Goal: Task Accomplishment & Management: Manage account settings

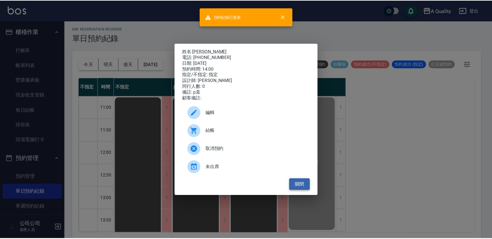
scroll to position [147, 0]
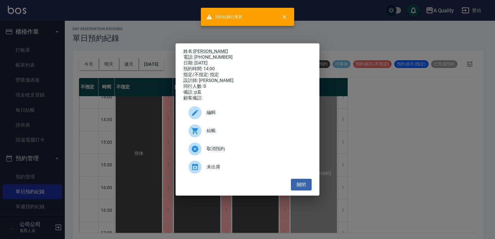
drag, startPoint x: 305, startPoint y: 185, endPoint x: 221, endPoint y: 116, distance: 108.7
click at [304, 185] on button "關閉" at bounding box center [301, 185] width 21 height 12
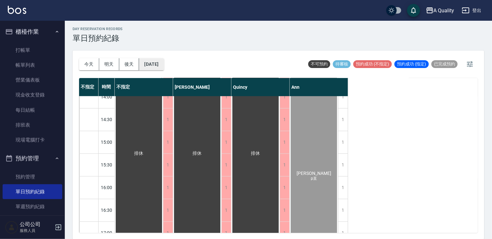
click at [156, 59] on button "2025/08/13" at bounding box center [151, 64] width 25 height 12
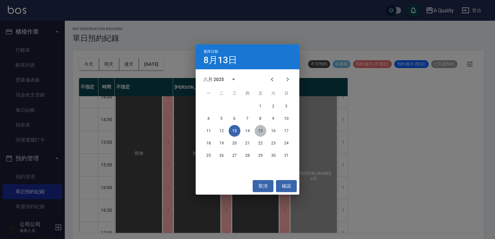
click at [261, 131] on button "15" at bounding box center [261, 131] width 12 height 12
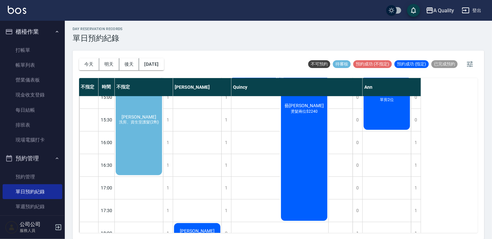
scroll to position [130, 0]
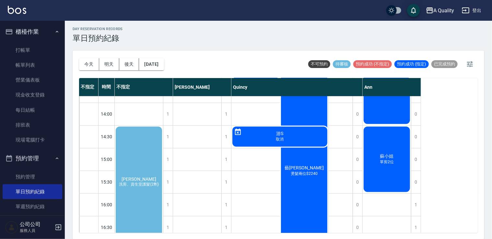
click at [135, 159] on div "謝惠馨 洗剪、資生堂護髮(2劑)" at bounding box center [139, 182] width 48 height 113
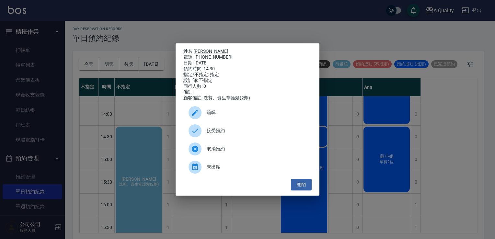
click at [219, 112] on div "編輯" at bounding box center [248, 113] width 128 height 18
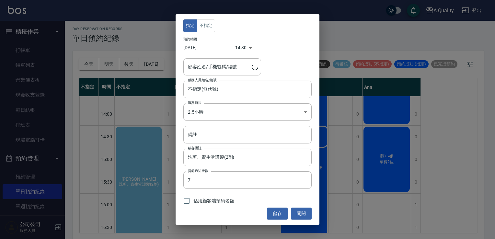
type input "謝惠馨 /0988640993"
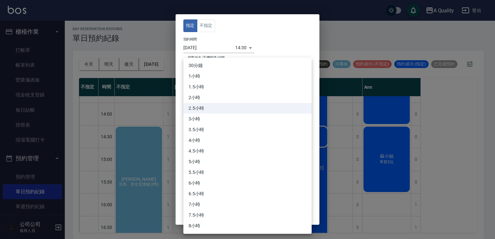
click at [217, 113] on body "A Quality 登出 櫃檯作業 打帳單 帳單列表 營業儀表板 現金收支登錄 每日結帳 排班表 現場電腦打卡 預約管理 預約管理 單日預約紀錄 單週預約紀錄…" at bounding box center [247, 118] width 495 height 241
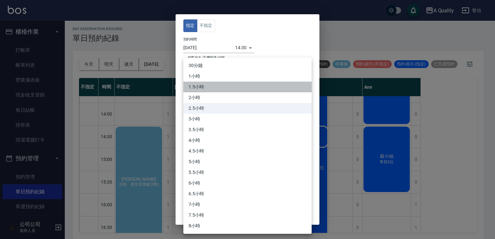
click at [205, 88] on li "1.5小時" at bounding box center [248, 87] width 128 height 11
type input "3"
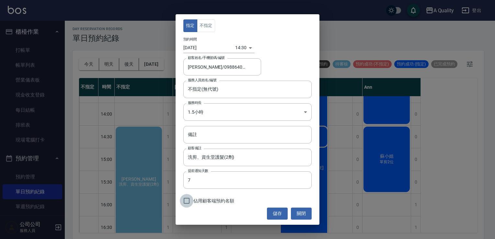
click at [189, 199] on input "佔用顧客端預約名額" at bounding box center [187, 201] width 14 height 14
checkbox input "true"
click at [275, 210] on button "儲存" at bounding box center [277, 214] width 21 height 12
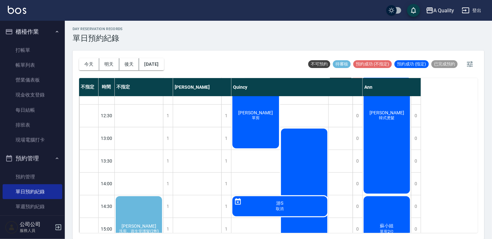
scroll to position [97, 0]
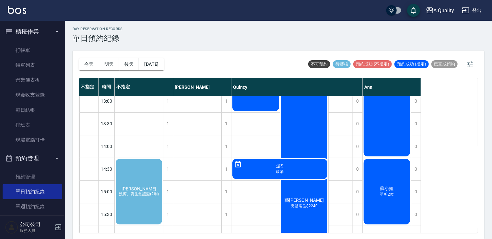
click at [144, 174] on div "謝惠馨 洗剪、資生堂護髮(2劑)" at bounding box center [139, 191] width 48 height 67
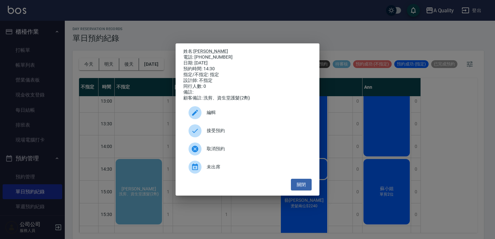
click at [208, 134] on span "接受預約" at bounding box center [257, 130] width 100 height 7
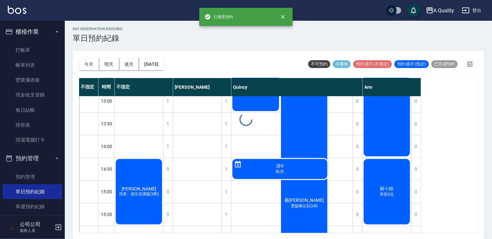
click at [149, 172] on div "day Reservation records 單日預約紀錄 今天 明天 後天 2025/08/15 不可預約 待審核 預約成功 (不指定) 預約成功 (指定…" at bounding box center [278, 129] width 427 height 221
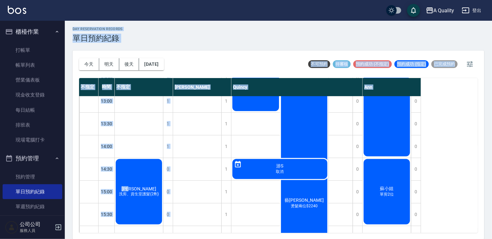
drag, startPoint x: 149, startPoint y: 172, endPoint x: 135, endPoint y: 163, distance: 16.7
click at [135, 163] on div "謝惠馨 洗剪、資生堂護髮(2劑)" at bounding box center [139, 191] width 48 height 67
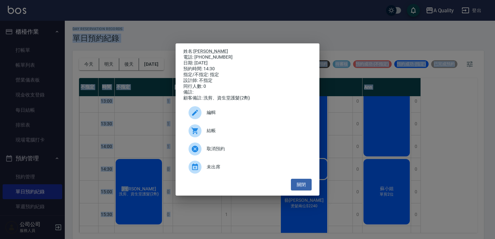
click at [215, 119] on div "編輯" at bounding box center [248, 113] width 128 height 18
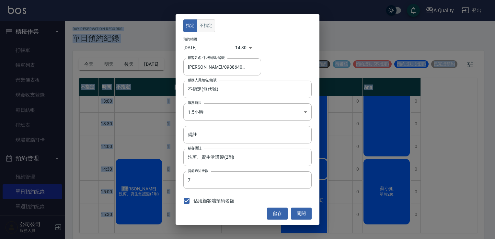
drag, startPoint x: 203, startPoint y: 21, endPoint x: 208, endPoint y: 28, distance: 8.4
click at [203, 21] on button "不指定" at bounding box center [206, 25] width 18 height 13
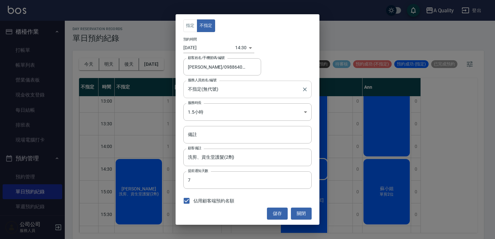
click at [210, 92] on input "不指定(無代號)" at bounding box center [242, 89] width 113 height 11
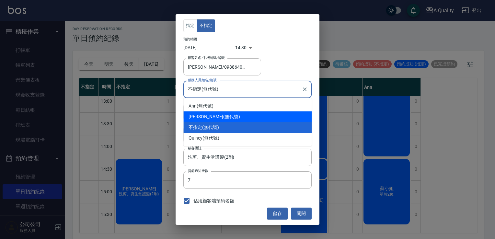
click at [201, 115] on div "Taylor (無代號)" at bounding box center [248, 117] width 128 height 11
type input "Taylor(無代號)"
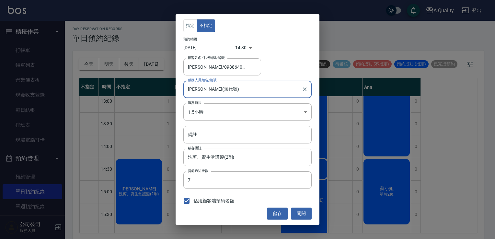
drag, startPoint x: 276, startPoint y: 213, endPoint x: 273, endPoint y: 212, distance: 3.9
click at [276, 213] on button "儲存" at bounding box center [277, 214] width 21 height 12
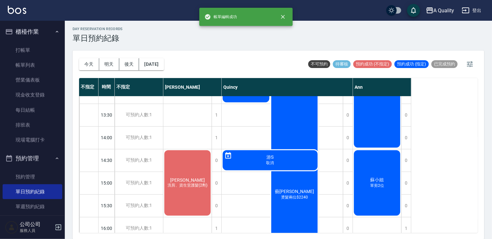
scroll to position [130, 0]
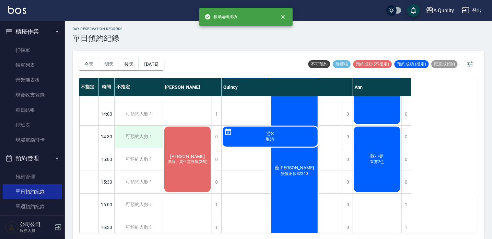
click at [152, 137] on div "可預約人數:1" at bounding box center [139, 137] width 48 height 22
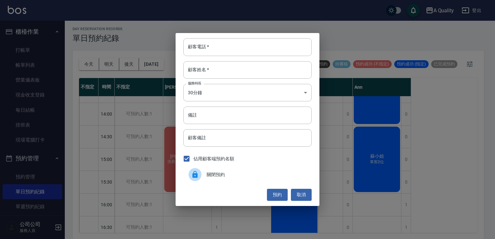
click at [198, 178] on div at bounding box center [195, 174] width 13 height 13
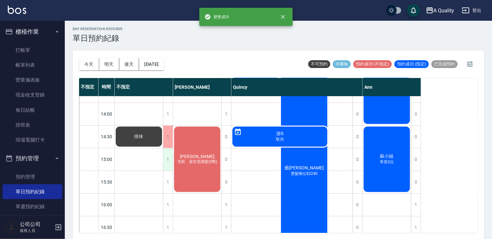
click at [165, 161] on div "1" at bounding box center [168, 160] width 10 height 22
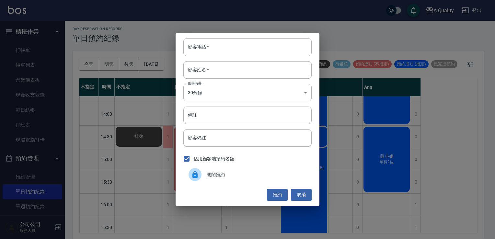
drag, startPoint x: 213, startPoint y: 176, endPoint x: 209, endPoint y: 177, distance: 3.7
click at [211, 177] on span "關閉預約" at bounding box center [257, 175] width 100 height 7
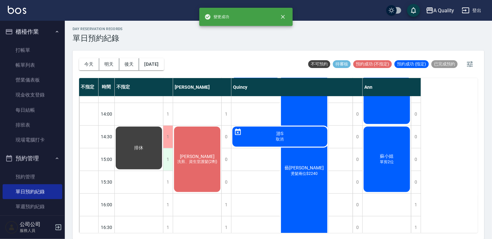
click at [169, 165] on div "1" at bounding box center [168, 160] width 10 height 22
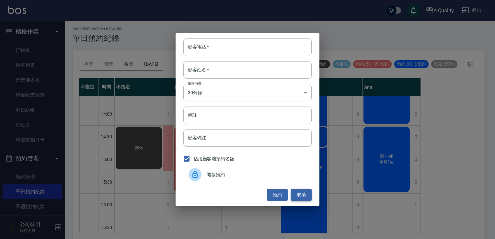
click at [296, 193] on button "取消" at bounding box center [301, 195] width 21 height 12
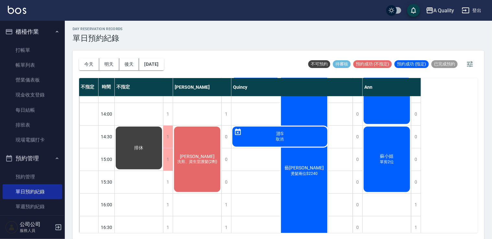
click at [158, 184] on div "排休" at bounding box center [139, 194] width 49 height 454
click at [172, 181] on div "1" at bounding box center [168, 182] width 10 height 22
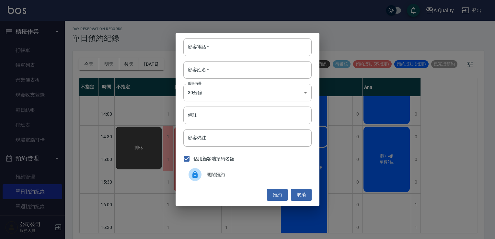
click at [216, 172] on span "關閉預約" at bounding box center [257, 175] width 100 height 7
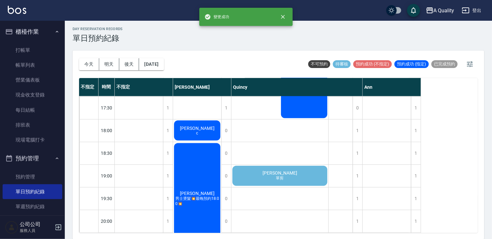
scroll to position [322, 0]
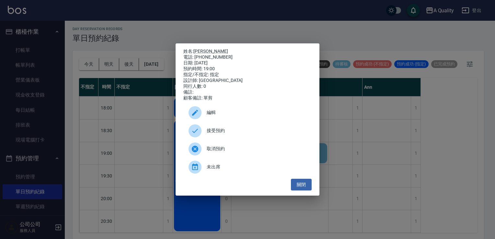
click at [220, 120] on div "編輯" at bounding box center [248, 113] width 128 height 18
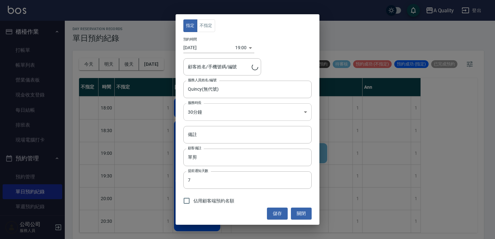
type input "毛彥傑/0921189863/"
click at [212, 108] on body "A Quality 登出 櫃檯作業 打帳單 帳單列表 營業儀表板 現金收支登錄 每日結帳 排班表 現場電腦打卡 預約管理 預約管理 單日預約紀錄 單週預約紀錄…" at bounding box center [247, 118] width 495 height 241
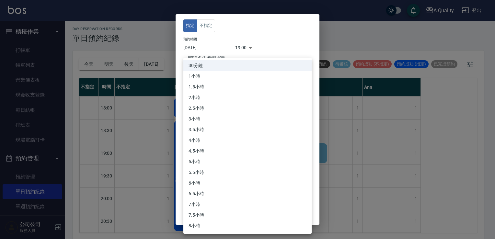
click at [199, 74] on li "1小時" at bounding box center [248, 76] width 128 height 11
type input "2"
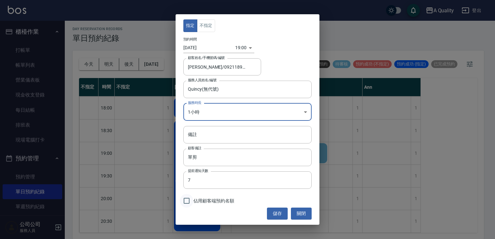
click at [187, 203] on input "佔用顧客端預約名額" at bounding box center [187, 201] width 14 height 14
checkbox input "true"
drag, startPoint x: 281, startPoint y: 211, endPoint x: 276, endPoint y: 207, distance: 6.9
click at [280, 211] on button "儲存" at bounding box center [277, 214] width 21 height 12
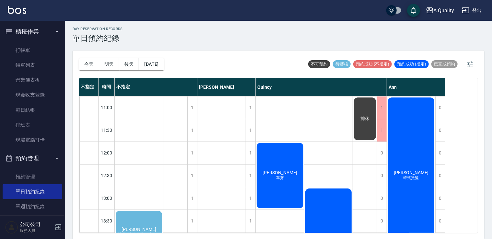
scroll to position [97, 0]
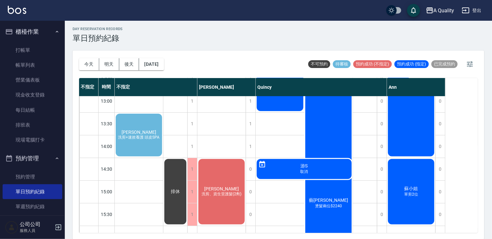
click at [142, 135] on span "徐仕枚" at bounding box center [138, 132] width 37 height 5
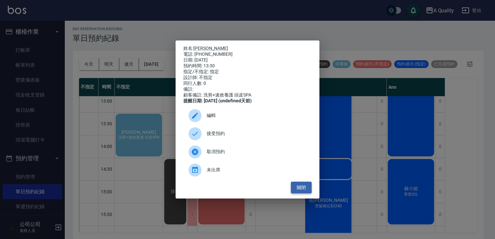
click at [309, 189] on button "關閉" at bounding box center [301, 188] width 21 height 12
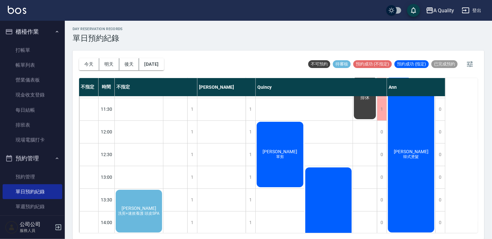
scroll to position [65, 0]
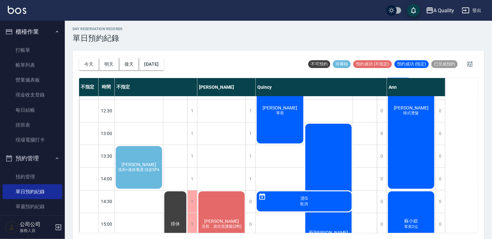
click at [144, 173] on span "洗剪+速效養護 頭皮SPA" at bounding box center [139, 170] width 44 height 6
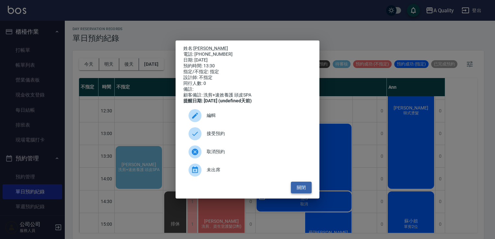
drag, startPoint x: 304, startPoint y: 184, endPoint x: 298, endPoint y: 190, distance: 8.3
click at [303, 185] on div "姓名: 徐仕枚 電話: 0931838328 日期: 2025/08/15 預約時間: 13:30 指定/不指定: 指定 設計師: 不指定 同行人數: 0 備…" at bounding box center [248, 120] width 144 height 159
click at [299, 190] on button "關閉" at bounding box center [301, 188] width 21 height 12
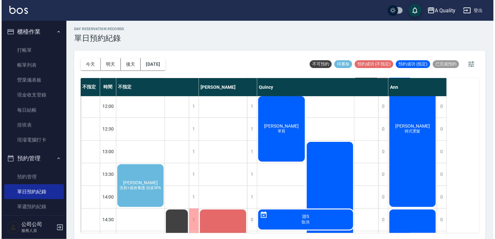
scroll to position [32, 0]
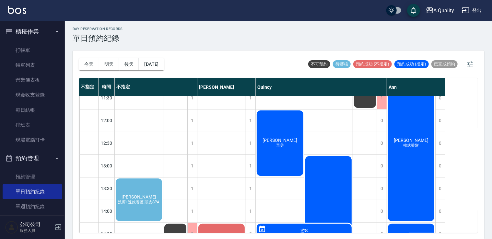
click at [139, 207] on div "徐仕枚 洗剪+速效養護 頭皮SPA" at bounding box center [139, 200] width 48 height 45
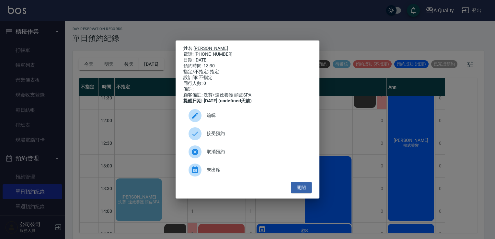
click at [214, 114] on div "編輯" at bounding box center [248, 116] width 128 height 18
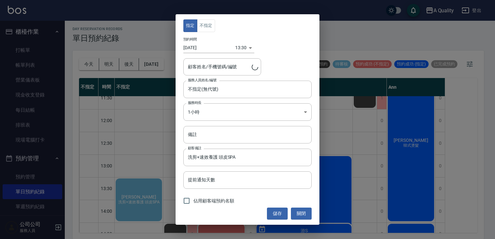
type input "徐仕枚/0931838328"
click at [243, 48] on body "A Quality 登出 櫃檯作業 打帳單 帳單列表 營業儀表板 現金收支登錄 每日結帳 排班表 現場電腦打卡 預約管理 預約管理 單日預約紀錄 單週預約紀錄…" at bounding box center [247, 118] width 495 height 241
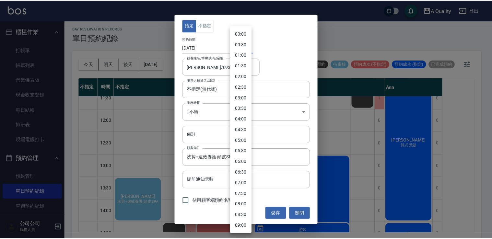
scroll to position [193, 0]
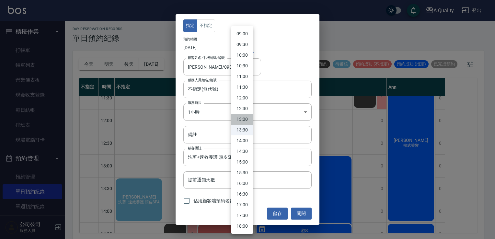
click at [244, 115] on li "13:00" at bounding box center [243, 119] width 22 height 11
type input "1755234000000"
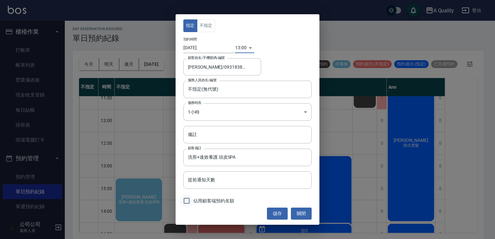
click at [187, 201] on input "佔用顧客端預約名額" at bounding box center [187, 201] width 14 height 14
checkbox input "true"
drag, startPoint x: 208, startPoint y: 24, endPoint x: 223, endPoint y: 67, distance: 45.9
click at [208, 25] on button "不指定" at bounding box center [206, 25] width 18 height 13
click at [215, 92] on input "不指定(無代號)" at bounding box center [242, 89] width 113 height 11
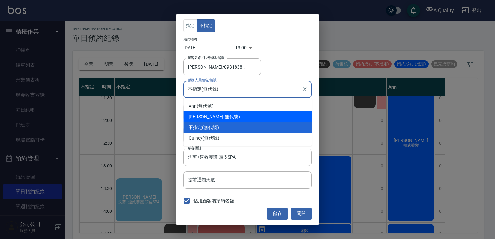
drag, startPoint x: 205, startPoint y: 111, endPoint x: 209, endPoint y: 112, distance: 3.9
click at [204, 112] on div "Taylor (無代號)" at bounding box center [248, 117] width 128 height 11
type input "Taylor(無代號)"
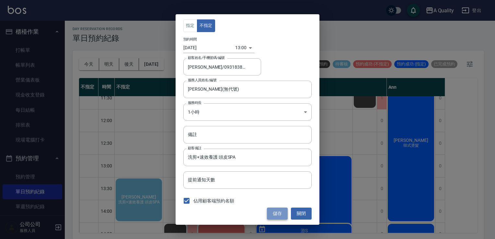
click at [277, 210] on button "儲存" at bounding box center [277, 214] width 21 height 12
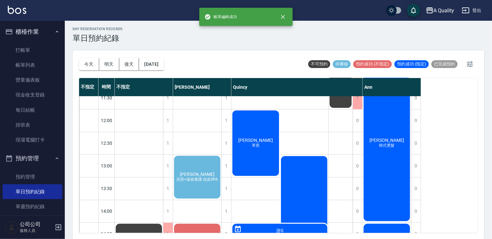
click at [195, 179] on span "洗剪+速效養護 頭皮SPA" at bounding box center [197, 180] width 44 height 6
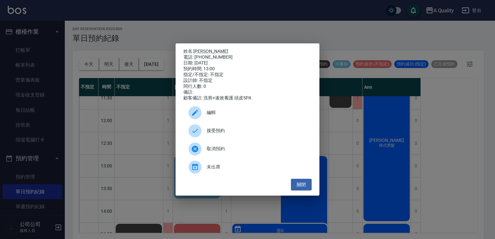
click at [213, 115] on span "編輯" at bounding box center [257, 112] width 100 height 7
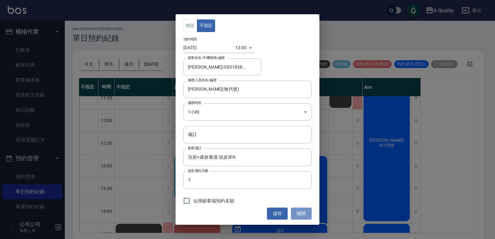
drag, startPoint x: 300, startPoint y: 215, endPoint x: 283, endPoint y: 200, distance: 22.5
click at [299, 214] on button "關閉" at bounding box center [301, 214] width 21 height 12
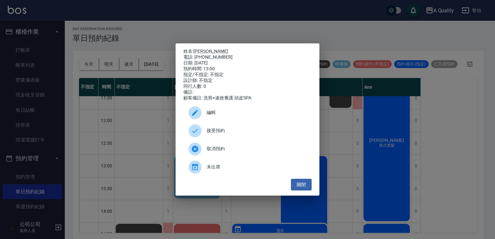
click at [212, 134] on span "接受預約" at bounding box center [257, 130] width 100 height 7
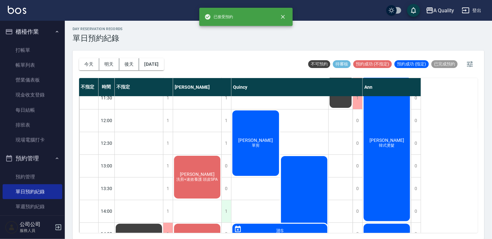
click at [225, 211] on div "1" at bounding box center [226, 211] width 10 height 22
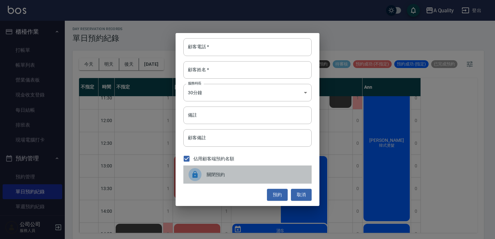
drag, startPoint x: 236, startPoint y: 174, endPoint x: 213, endPoint y: 178, distance: 23.1
click at [236, 174] on span "關閉預約" at bounding box center [257, 175] width 100 height 7
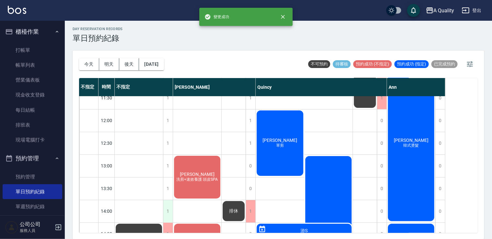
click at [166, 211] on div "1" at bounding box center [168, 211] width 10 height 22
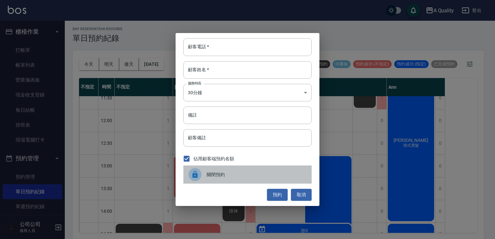
click at [211, 178] on div "關閉預約" at bounding box center [248, 175] width 128 height 18
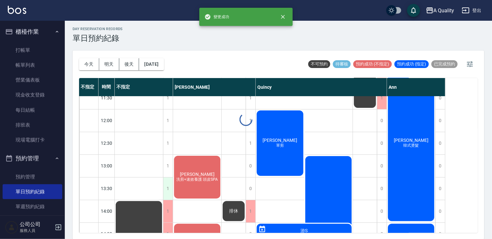
drag, startPoint x: 167, startPoint y: 188, endPoint x: 172, endPoint y: 181, distance: 9.0
click at [167, 188] on div "day Reservation records 單日預約紀錄 今天 明天 後天 2025/08/15 不可預約 待審核 預約成功 (不指定) 預約成功 (指定…" at bounding box center [278, 129] width 427 height 221
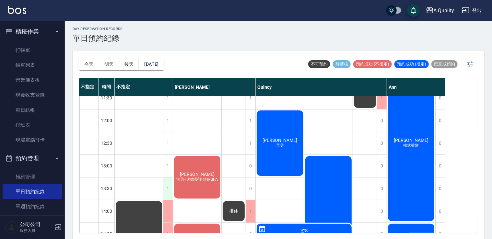
click at [166, 187] on div "1" at bounding box center [168, 189] width 10 height 22
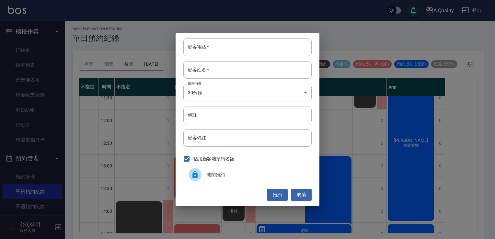
click at [209, 173] on span "關閉預約" at bounding box center [257, 175] width 100 height 7
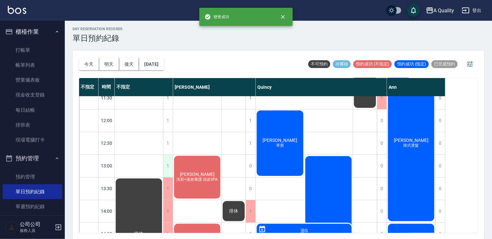
click at [164, 165] on div "1" at bounding box center [168, 166] width 10 height 22
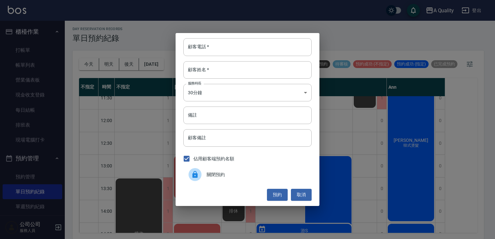
drag, startPoint x: 212, startPoint y: 177, endPoint x: 210, endPoint y: 182, distance: 4.8
click at [212, 178] on span "關閉預約" at bounding box center [257, 175] width 100 height 7
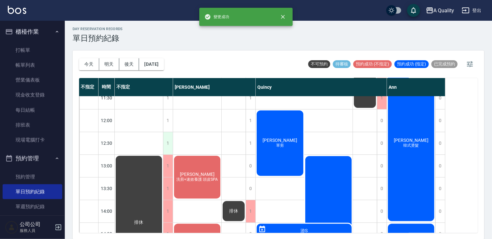
click at [169, 141] on div "1" at bounding box center [168, 143] width 10 height 22
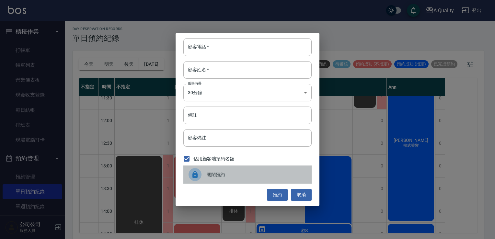
click at [191, 174] on div at bounding box center [195, 174] width 13 height 13
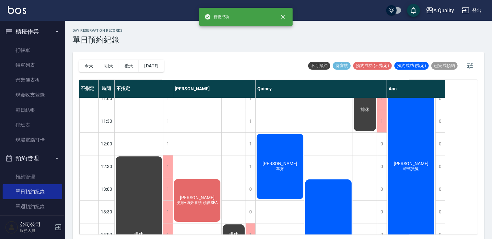
scroll to position [0, 0]
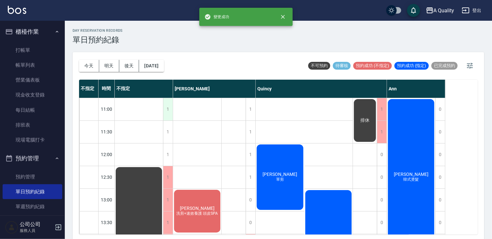
click at [170, 108] on div "1" at bounding box center [168, 109] width 10 height 22
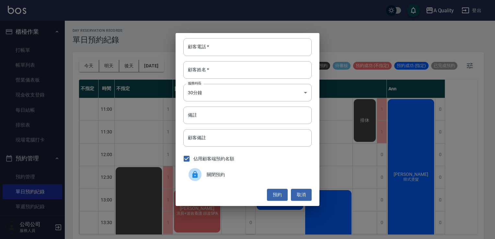
click at [209, 171] on div "關閉預約" at bounding box center [248, 175] width 128 height 18
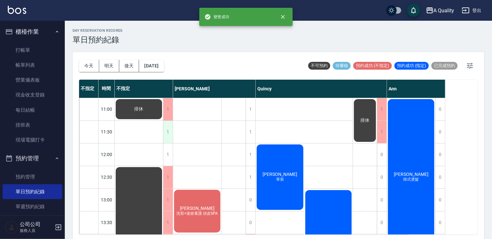
click at [168, 125] on div "1" at bounding box center [168, 132] width 10 height 22
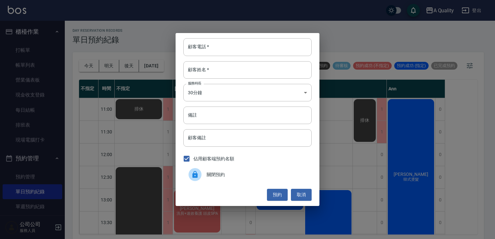
drag, startPoint x: 310, startPoint y: 196, endPoint x: 231, endPoint y: 163, distance: 85.8
click at [308, 195] on button "取消" at bounding box center [301, 195] width 21 height 12
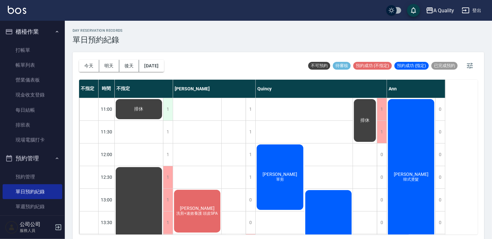
click at [167, 108] on div "1" at bounding box center [168, 109] width 10 height 22
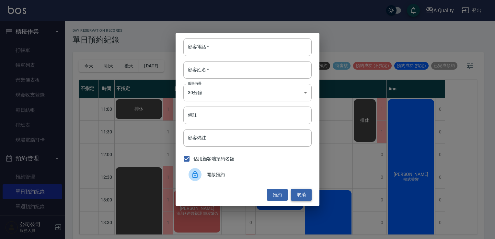
drag, startPoint x: 306, startPoint y: 191, endPoint x: 300, endPoint y: 191, distance: 6.5
click at [305, 191] on button "取消" at bounding box center [301, 195] width 21 height 12
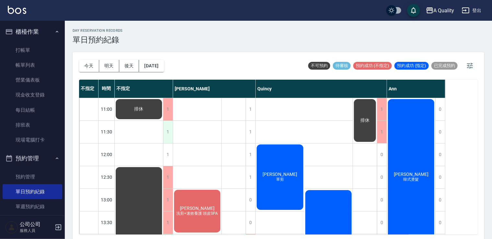
click at [169, 128] on div "1" at bounding box center [168, 132] width 10 height 22
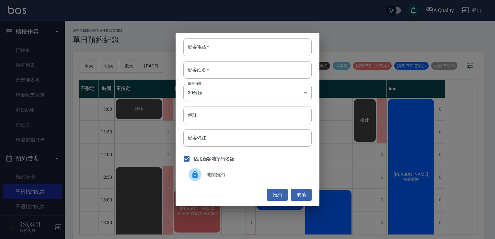
click at [212, 177] on span "關閉預約" at bounding box center [257, 175] width 100 height 7
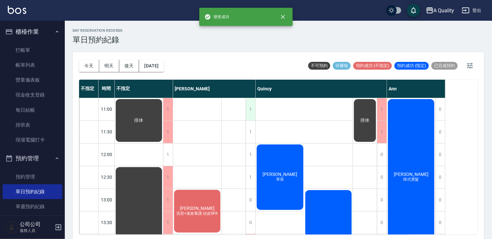
click at [248, 111] on div "1" at bounding box center [251, 109] width 10 height 22
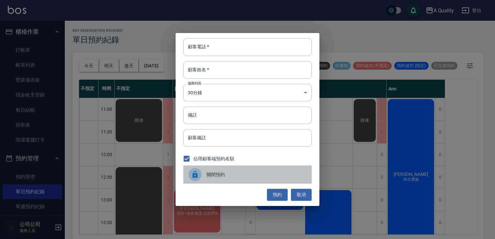
click at [243, 173] on span "關閉預約" at bounding box center [257, 175] width 100 height 7
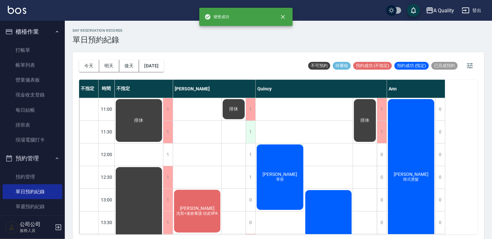
click at [251, 136] on div "1" at bounding box center [251, 132] width 10 height 22
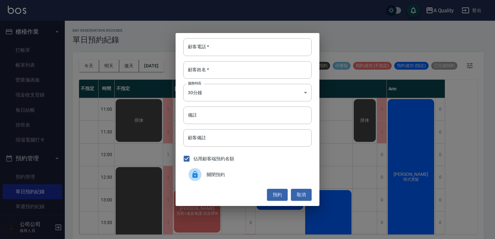
click at [191, 172] on div at bounding box center [195, 174] width 13 height 13
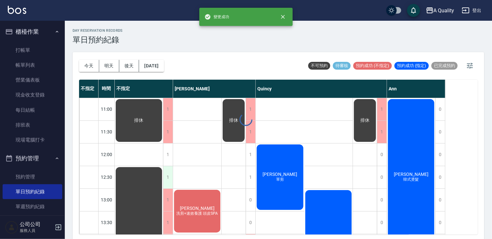
click at [169, 176] on div "1" at bounding box center [168, 177] width 10 height 22
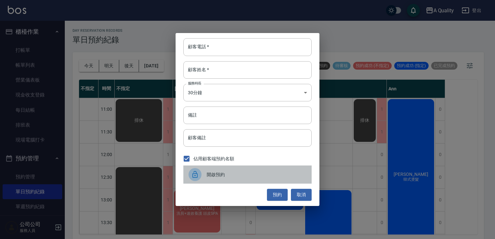
click at [199, 173] on div at bounding box center [195, 174] width 13 height 13
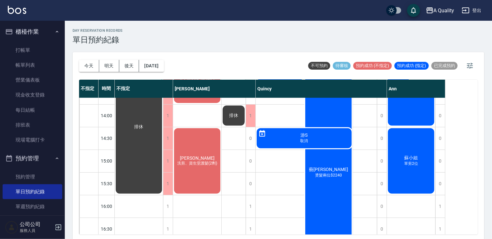
scroll to position [195, 0]
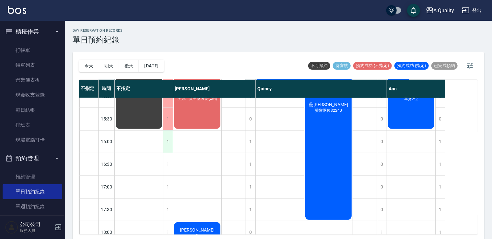
click at [168, 134] on div "1" at bounding box center [168, 142] width 10 height 22
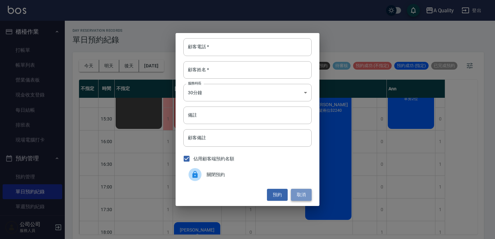
click at [310, 197] on button "取消" at bounding box center [301, 195] width 21 height 12
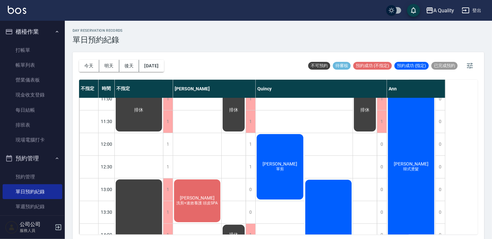
scroll to position [0, 0]
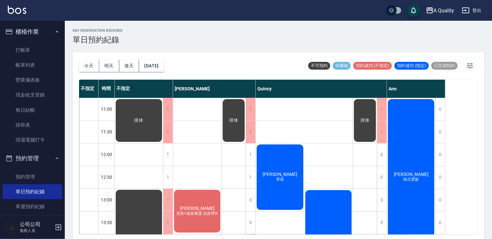
click at [113, 63] on button "明天" at bounding box center [109, 66] width 20 height 12
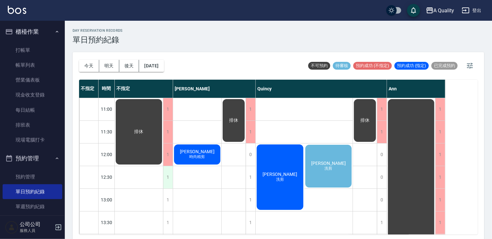
click at [166, 172] on div "1" at bounding box center [168, 177] width 10 height 22
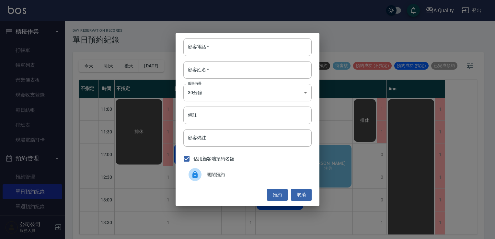
click at [237, 177] on span "關閉預約" at bounding box center [257, 175] width 100 height 7
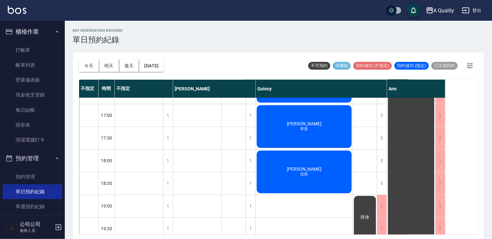
scroll to position [277, 0]
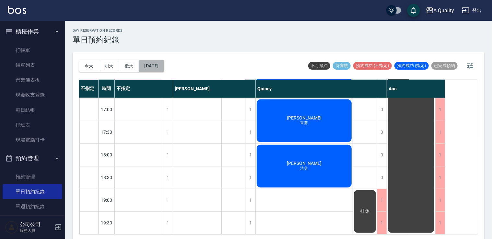
click at [145, 63] on button "2025/08/14" at bounding box center [151, 66] width 25 height 12
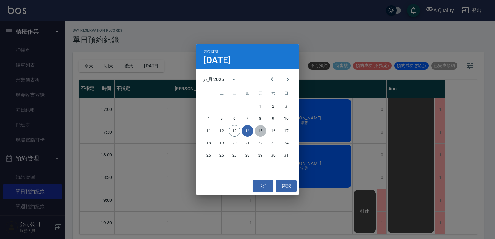
click at [261, 132] on button "15" at bounding box center [261, 131] width 12 height 12
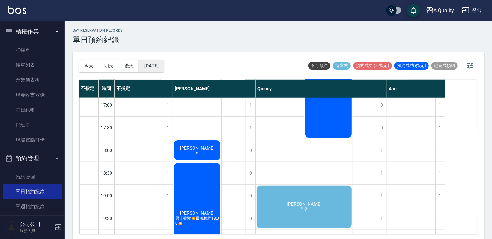
click at [164, 66] on button "2025/08/15" at bounding box center [151, 66] width 25 height 12
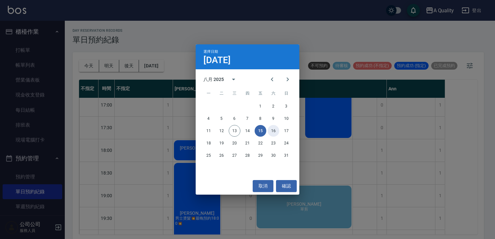
click at [276, 129] on button "16" at bounding box center [274, 131] width 12 height 12
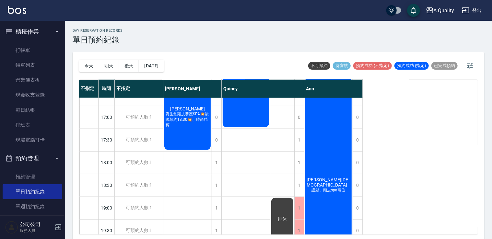
scroll to position [225, 0]
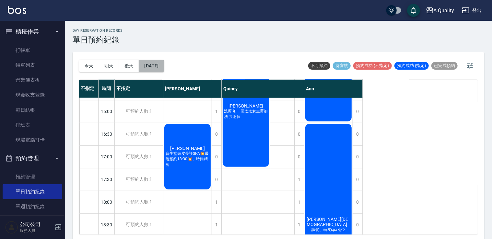
click at [161, 67] on button "2025/08/16" at bounding box center [151, 66] width 25 height 12
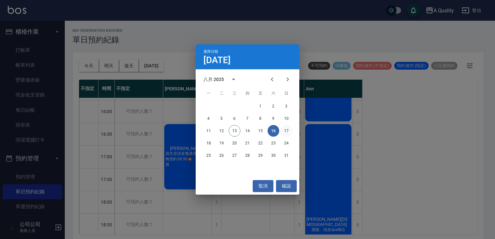
click at [288, 128] on button "17" at bounding box center [287, 131] width 12 height 12
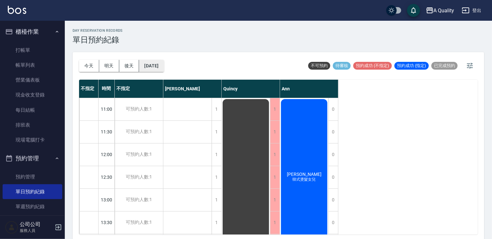
click at [164, 62] on button "2025/08/17" at bounding box center [151, 66] width 25 height 12
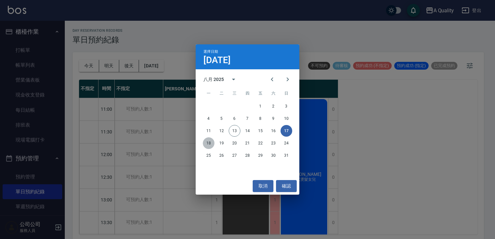
click at [207, 143] on button "18" at bounding box center [209, 143] width 12 height 12
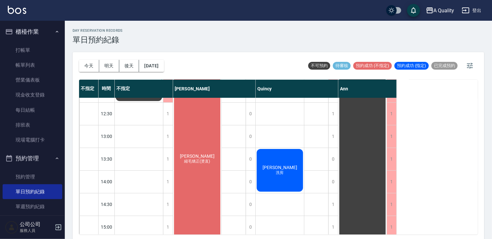
scroll to position [65, 0]
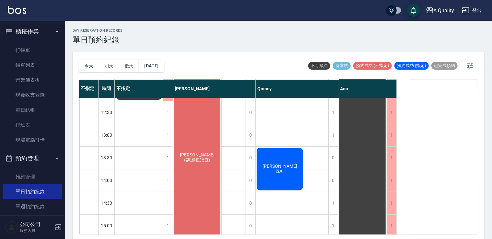
click at [163, 101] on div "黃鈺軒 縮毛矯正(燙直)" at bounding box center [139, 66] width 48 height 67
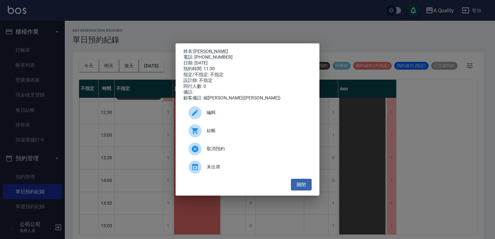
drag, startPoint x: 203, startPoint y: 130, endPoint x: 279, endPoint y: 113, distance: 78.4
click at [279, 113] on span "編輯" at bounding box center [257, 112] width 100 height 7
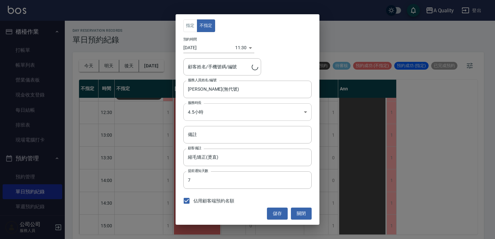
type input "黃鈺軒/0960785020"
click at [301, 209] on button "關閉" at bounding box center [301, 214] width 21 height 12
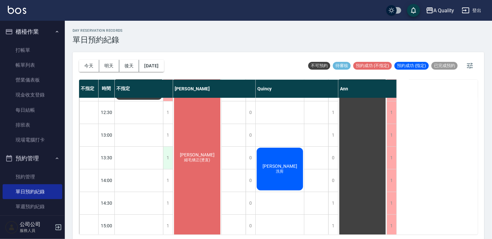
click at [168, 157] on div "1" at bounding box center [168, 158] width 10 height 22
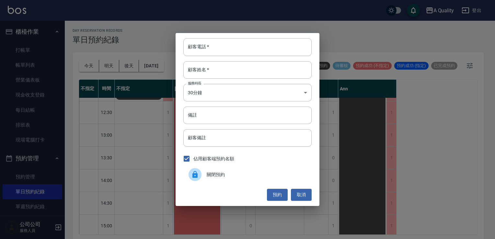
drag, startPoint x: 207, startPoint y: 173, endPoint x: 190, endPoint y: 173, distance: 16.9
click at [206, 173] on div "關閉預約" at bounding box center [248, 175] width 128 height 18
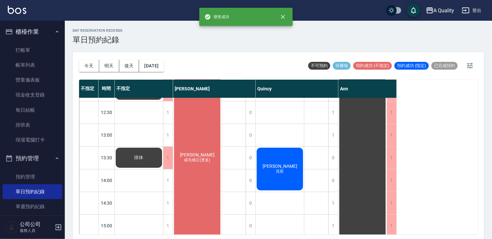
click at [171, 179] on div "1" at bounding box center [168, 181] width 10 height 22
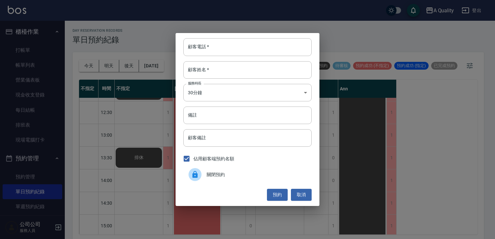
click at [213, 178] on div "關閉預約" at bounding box center [248, 175] width 128 height 18
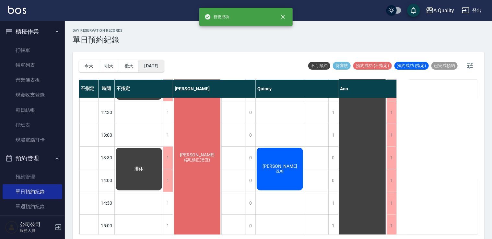
click at [161, 67] on button "2025/08/18" at bounding box center [151, 66] width 25 height 12
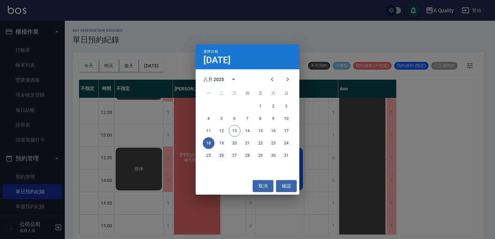
click at [223, 158] on button "26" at bounding box center [222, 156] width 12 height 12
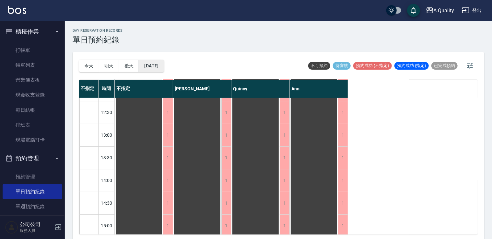
click at [157, 64] on button "2025/08/26" at bounding box center [151, 66] width 25 height 12
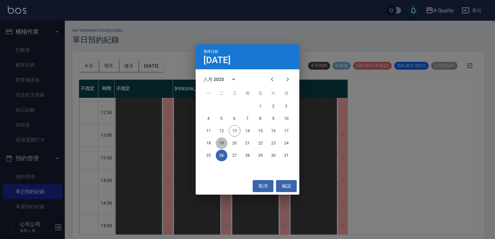
click at [221, 141] on button "19" at bounding box center [222, 143] width 12 height 12
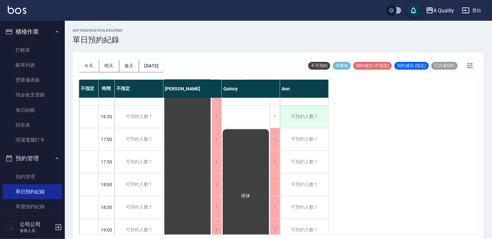
scroll to position [212, 0]
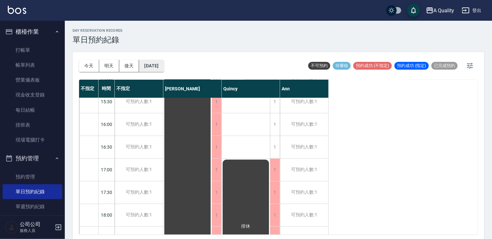
click at [161, 69] on button "2025/08/19" at bounding box center [151, 66] width 25 height 12
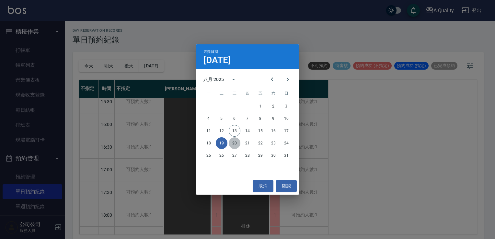
click at [237, 146] on button "20" at bounding box center [235, 143] width 12 height 12
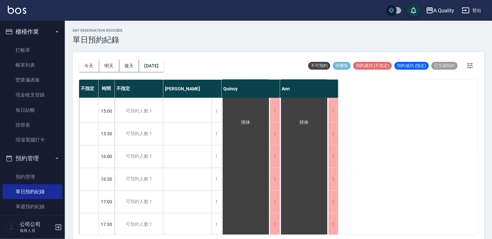
scroll to position [277, 0]
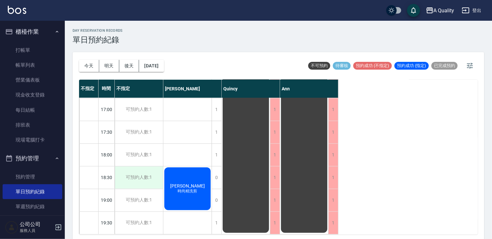
click at [141, 176] on div "可預約人數:1" at bounding box center [139, 178] width 48 height 22
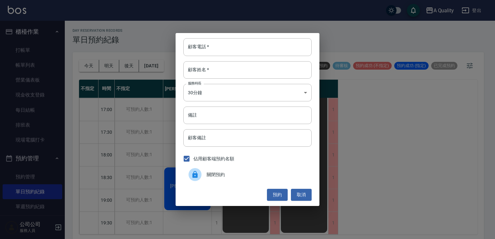
click at [202, 172] on div at bounding box center [198, 174] width 18 height 13
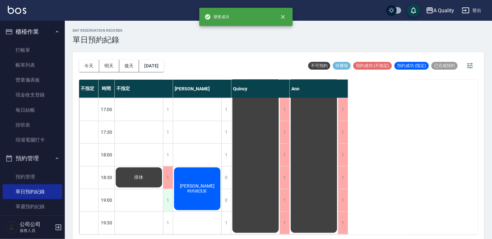
click at [167, 196] on div "1" at bounding box center [168, 200] width 10 height 22
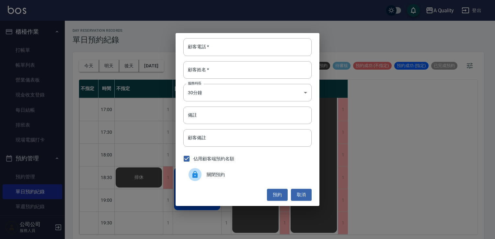
click at [214, 176] on span "關閉預約" at bounding box center [257, 175] width 100 height 7
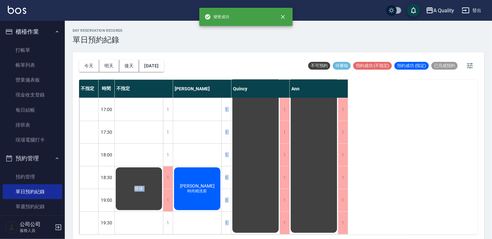
click at [174, 219] on div "11:00 11:30 12:00 12:30 13:00 13:30 14:00 14:30 15:00 15:30 16:00 16:30 17:00 1…" at bounding box center [213, 30] width 269 height 409
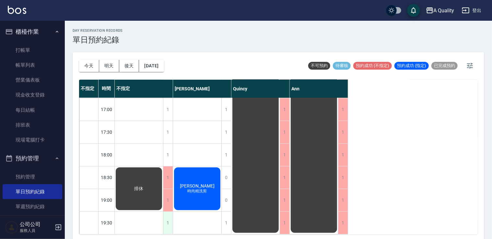
drag, startPoint x: 174, startPoint y: 219, endPoint x: 166, endPoint y: 217, distance: 8.5
click at [166, 217] on div "1" at bounding box center [168, 223] width 10 height 22
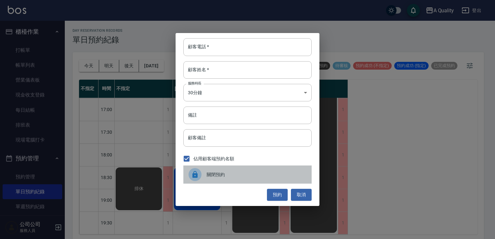
click at [210, 176] on span "關閉預約" at bounding box center [257, 175] width 100 height 7
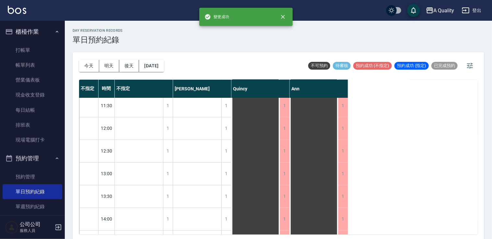
scroll to position [0, 0]
click at [162, 61] on button "2025/08/20" at bounding box center [151, 66] width 25 height 12
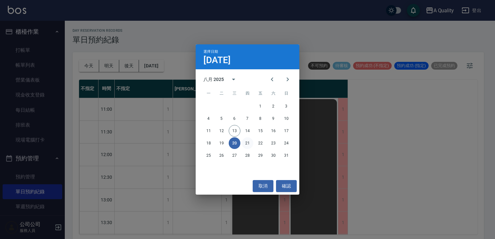
click at [247, 142] on button "21" at bounding box center [248, 143] width 12 height 12
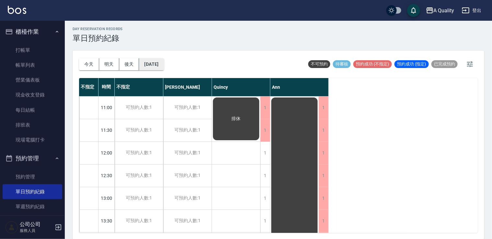
click at [149, 58] on button "2025/08/21" at bounding box center [151, 64] width 25 height 12
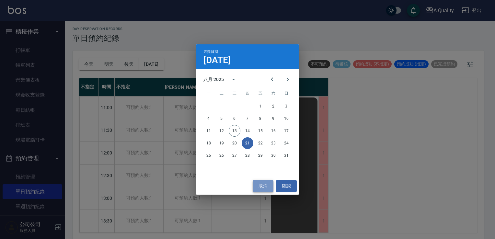
click at [267, 184] on button "取消" at bounding box center [263, 186] width 21 height 12
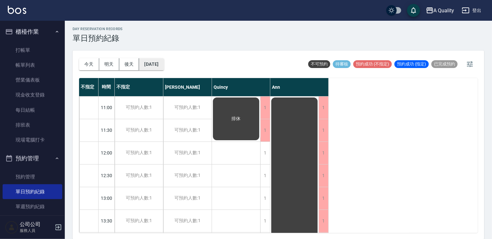
click at [164, 63] on button "2025/08/21" at bounding box center [151, 64] width 25 height 12
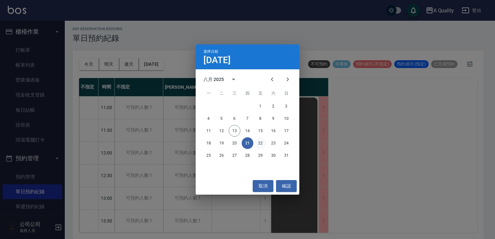
click at [260, 143] on button "22" at bounding box center [261, 143] width 12 height 12
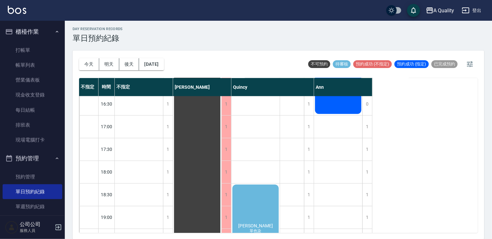
scroll to position [299, 0]
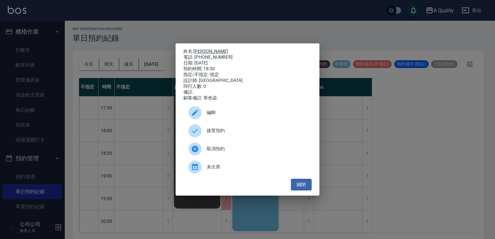
click at [198, 49] on link "[PERSON_NAME]" at bounding box center [211, 51] width 35 height 5
click at [305, 186] on button "關閉" at bounding box center [301, 185] width 21 height 12
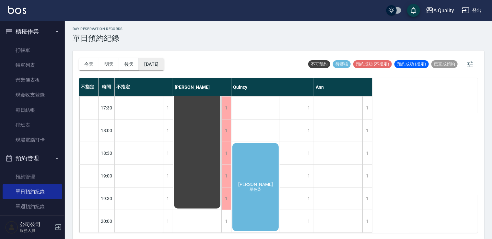
click at [164, 65] on button "2025/08/22" at bounding box center [151, 64] width 25 height 12
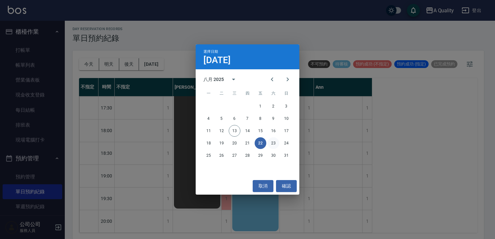
click at [275, 143] on button "23" at bounding box center [274, 143] width 12 height 12
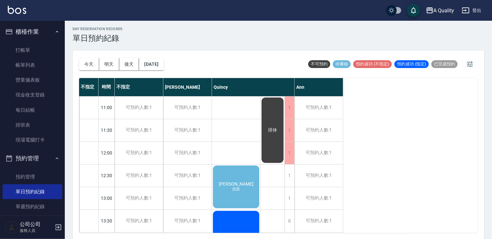
click at [246, 170] on div "曾智煒 洗剪" at bounding box center [236, 187] width 48 height 45
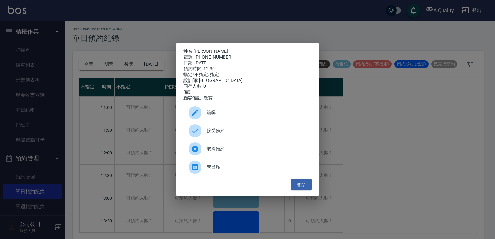
click at [236, 134] on span "接受預約" at bounding box center [257, 130] width 100 height 7
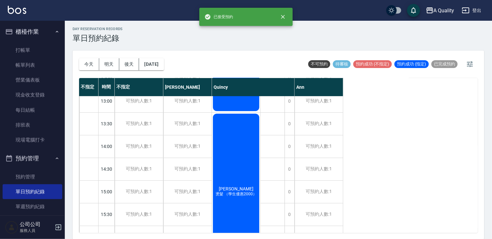
scroll to position [195, 0]
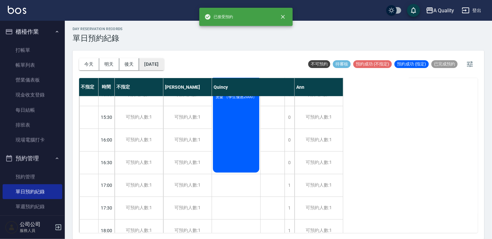
click at [159, 68] on button "2025/08/23" at bounding box center [151, 64] width 25 height 12
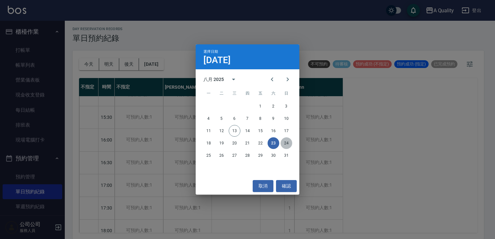
click at [287, 144] on button "24" at bounding box center [287, 143] width 12 height 12
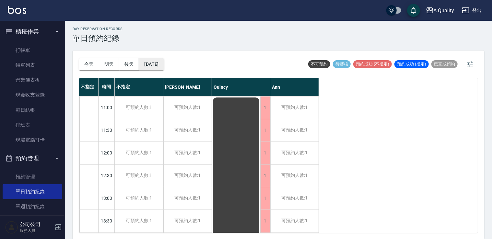
click at [164, 66] on button "2025/08/24" at bounding box center [151, 64] width 25 height 12
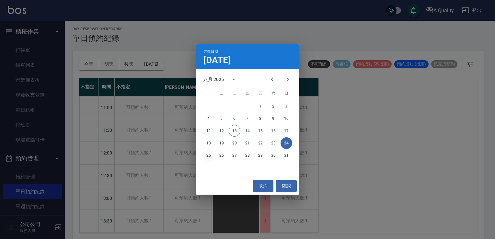
click at [206, 155] on button "25" at bounding box center [209, 156] width 12 height 12
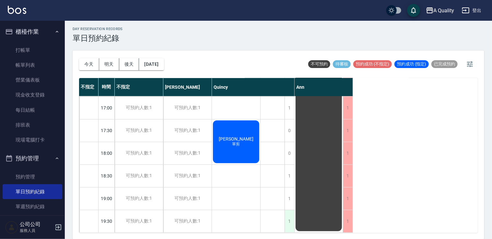
scroll to position [277, 0]
drag, startPoint x: 91, startPoint y: 63, endPoint x: 97, endPoint y: 64, distance: 6.2
click at [93, 64] on button "今天" at bounding box center [89, 64] width 20 height 12
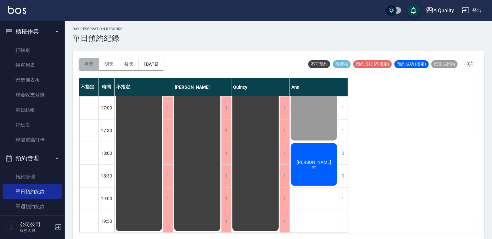
click at [95, 63] on button "今天" at bounding box center [89, 64] width 20 height 12
